Goal: Information Seeking & Learning: Check status

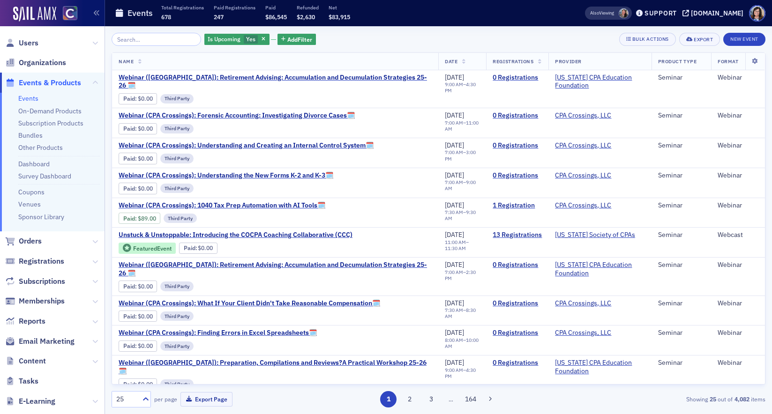
click at [63, 81] on span "Events & Products" at bounding box center [50, 83] width 62 height 10
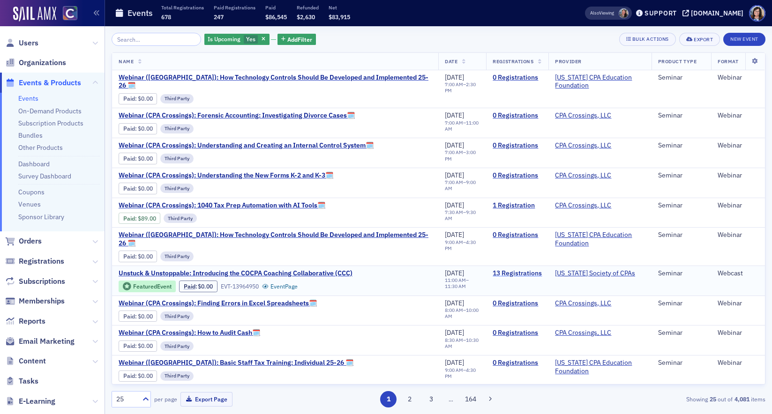
click at [519, 269] on link "13 Registrations" at bounding box center [517, 273] width 49 height 8
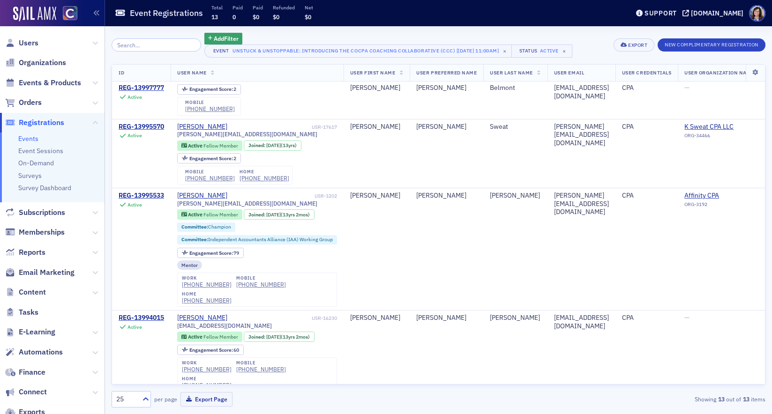
scroll to position [745, 0]
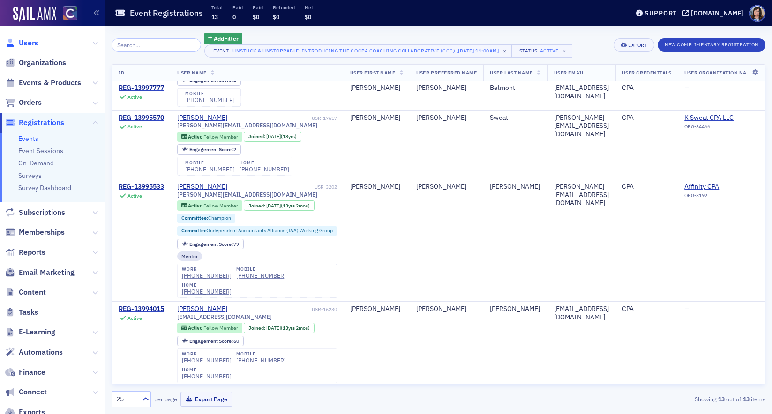
click at [25, 42] on span "Users" at bounding box center [29, 43] width 20 height 10
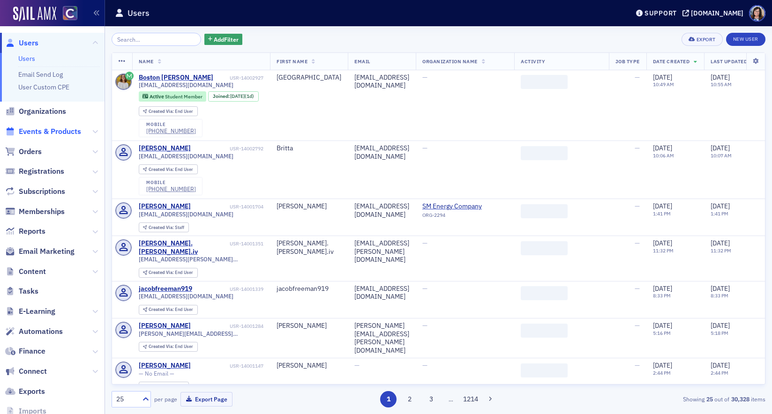
click at [52, 133] on span "Events & Products" at bounding box center [50, 132] width 62 height 10
